Goal: Task Accomplishment & Management: Manage account settings

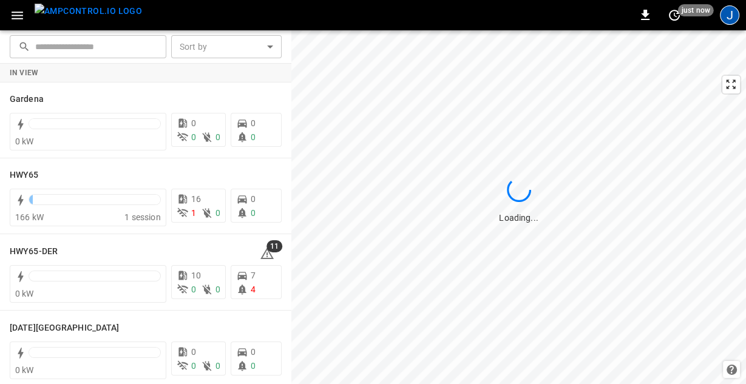
click at [730, 5] on div "J" at bounding box center [729, 14] width 19 height 19
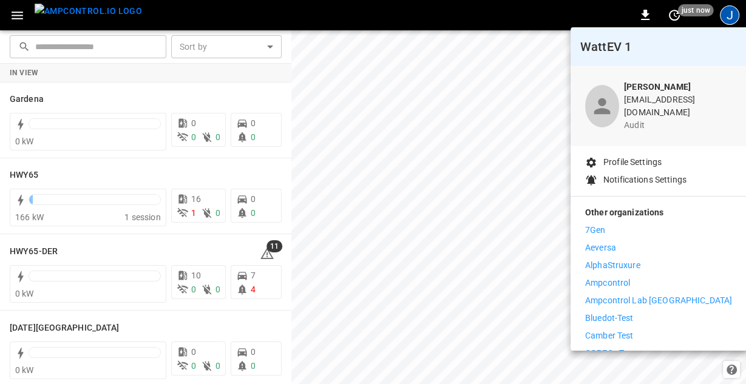
click at [7, 11] on div at bounding box center [373, 192] width 746 height 384
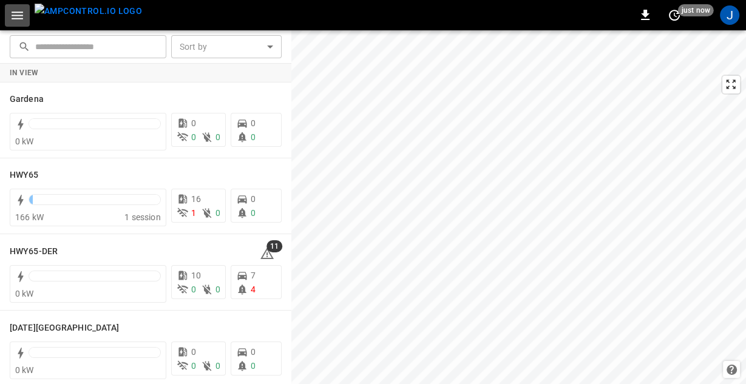
click at [14, 16] on icon "button" at bounding box center [17, 15] width 15 height 15
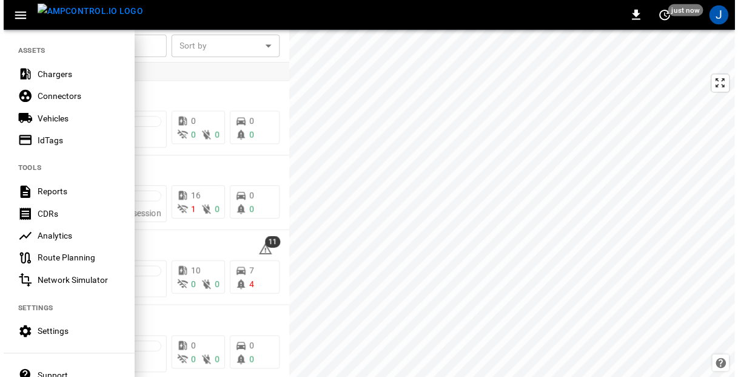
scroll to position [242, 0]
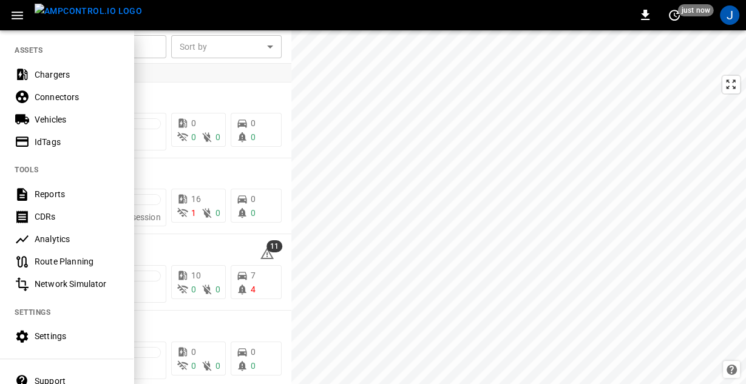
click at [59, 342] on div "Settings" at bounding box center [77, 336] width 84 height 12
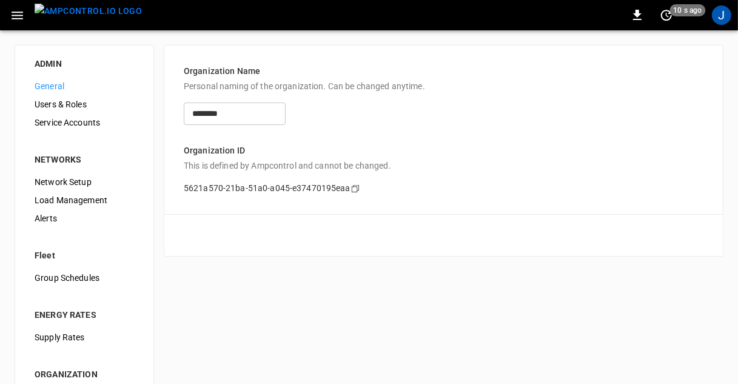
click at [30, 130] on div "Service Accounts" at bounding box center [84, 122] width 119 height 18
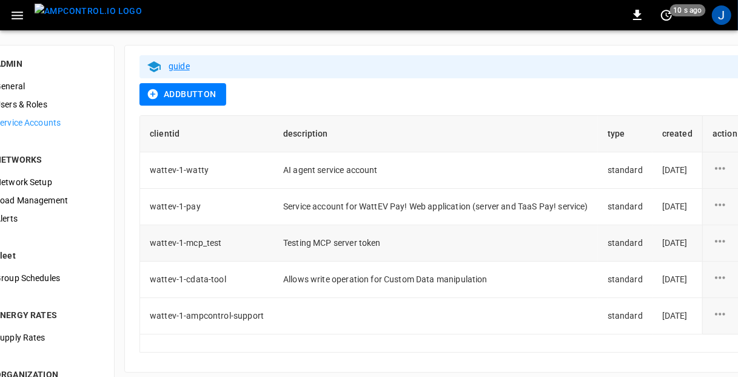
drag, startPoint x: 379, startPoint y: 232, endPoint x: 422, endPoint y: 237, distance: 42.7
click at [422, 237] on td "Testing MCP server token" at bounding box center [436, 243] width 325 height 36
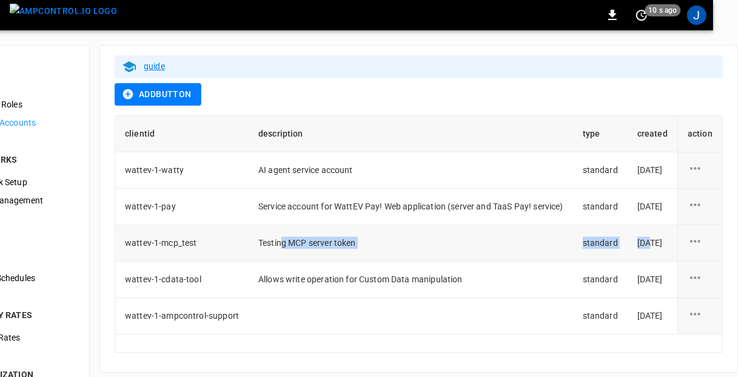
drag, startPoint x: 290, startPoint y: 237, endPoint x: 627, endPoint y: 234, distance: 336.8
click at [622, 232] on tr "wattev-1-mcp_test Testing MCP server token standard [DATE]" at bounding box center [418, 243] width 607 height 36
click at [712, 238] on div "service account action options" at bounding box center [700, 243] width 25 height 18
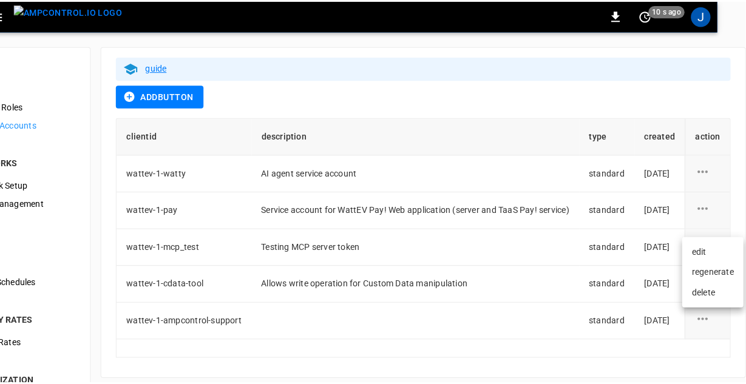
scroll to position [0, 31]
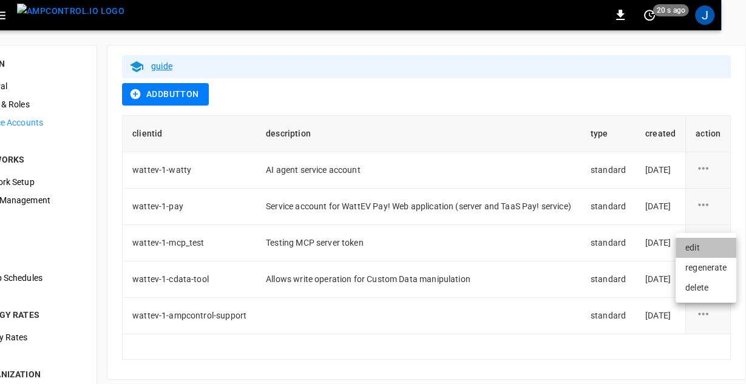
click at [699, 244] on li "edit" at bounding box center [705, 248] width 61 height 20
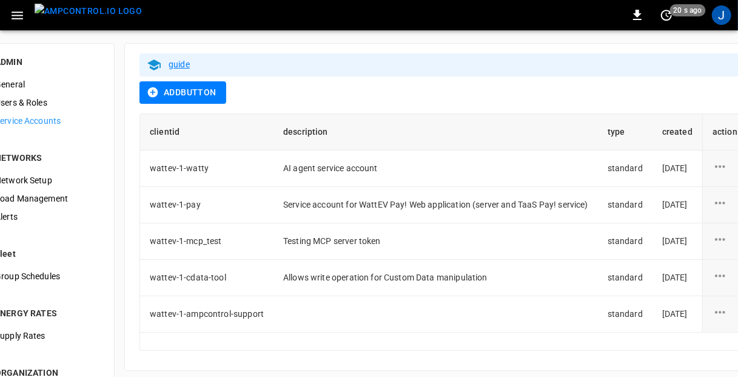
scroll to position [3, 0]
drag, startPoint x: 300, startPoint y: 126, endPoint x: 224, endPoint y: 132, distance: 75.5
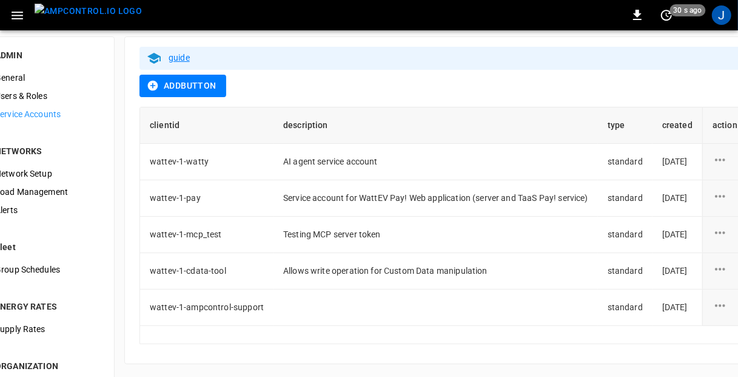
drag, startPoint x: 511, startPoint y: 95, endPoint x: 419, endPoint y: 124, distance: 97.1
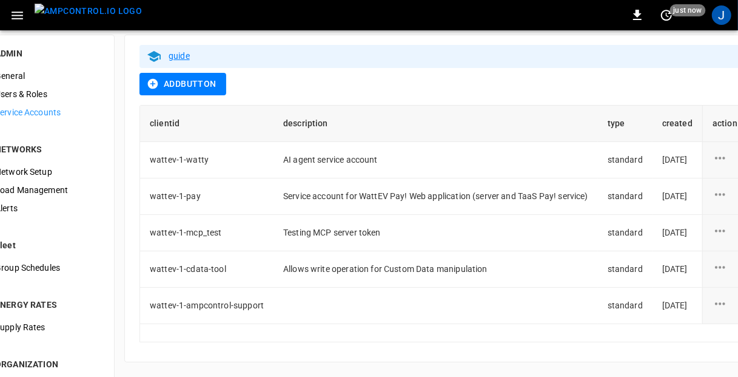
scroll to position [10, 38]
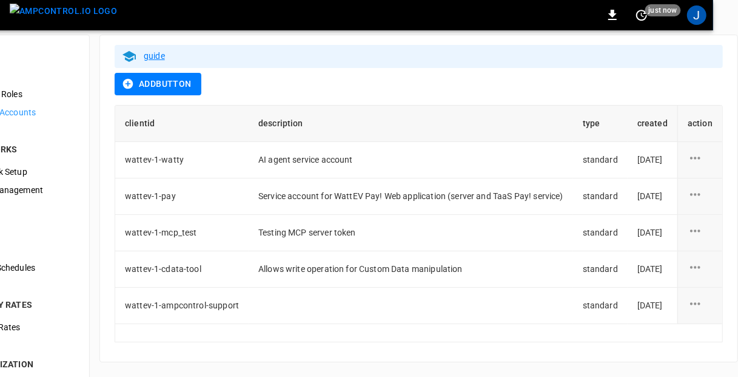
drag, startPoint x: 571, startPoint y: 121, endPoint x: 662, endPoint y: 124, distance: 91.0
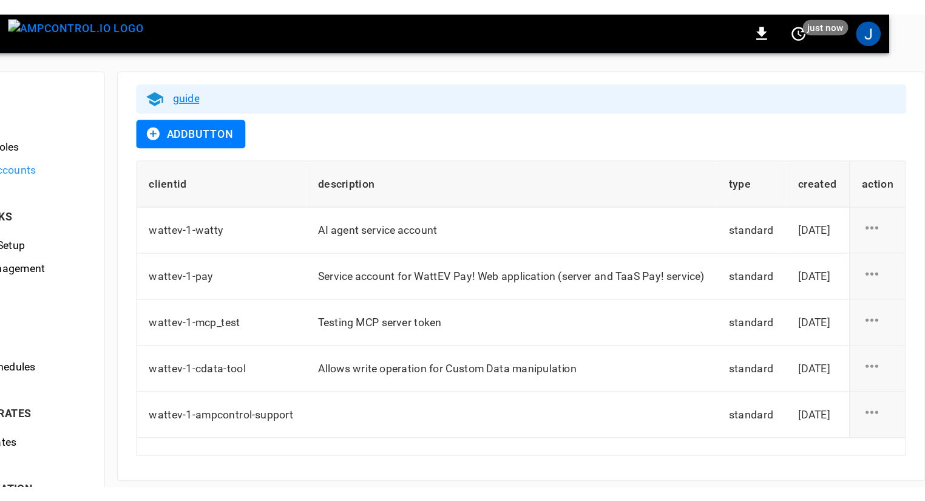
scroll to position [0, 0]
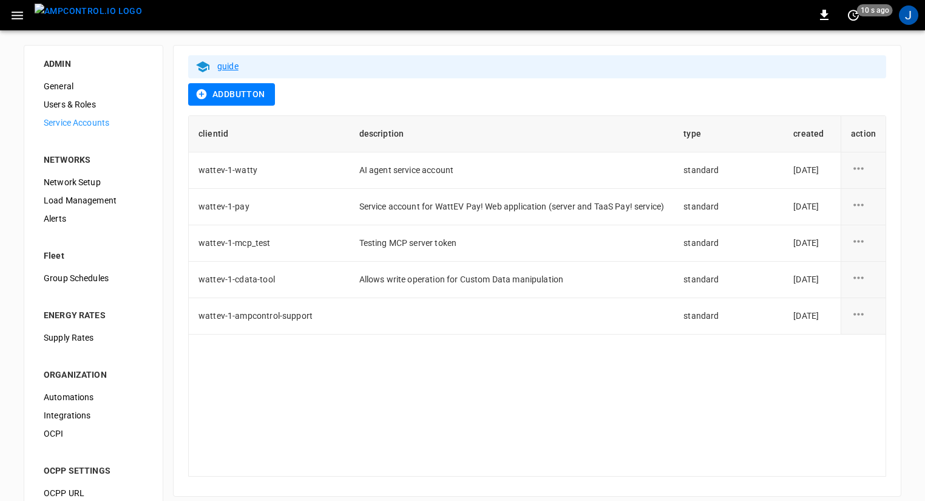
click at [7, 2] on div "0 10 s ago J" at bounding box center [462, 15] width 925 height 30
click at [61, 10] on img "menu" at bounding box center [88, 11] width 107 height 15
